Goal: Check status: Check status

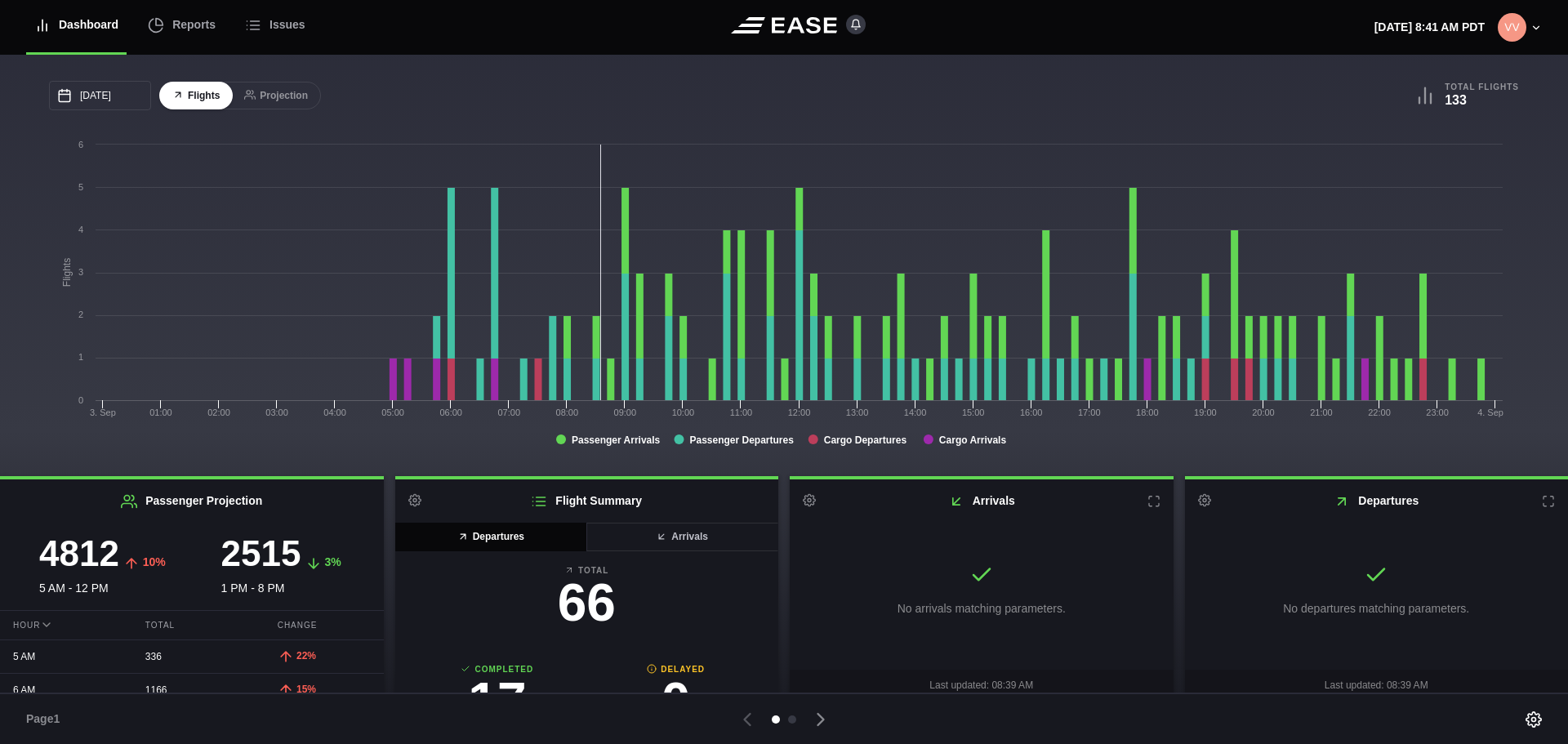
drag, startPoint x: 388, startPoint y: 506, endPoint x: 387, endPoint y: 495, distance: 11.0
click at [387, 495] on div "Passenger Projection 4812 10% 5 AM - 12 PM 2515 3% 1 PM - 8 PM Hour Total Chang…" at bounding box center [784, 576] width 1568 height 199
click at [721, 717] on div at bounding box center [784, 719] width 699 height 23
